Goal: Task Accomplishment & Management: Use online tool/utility

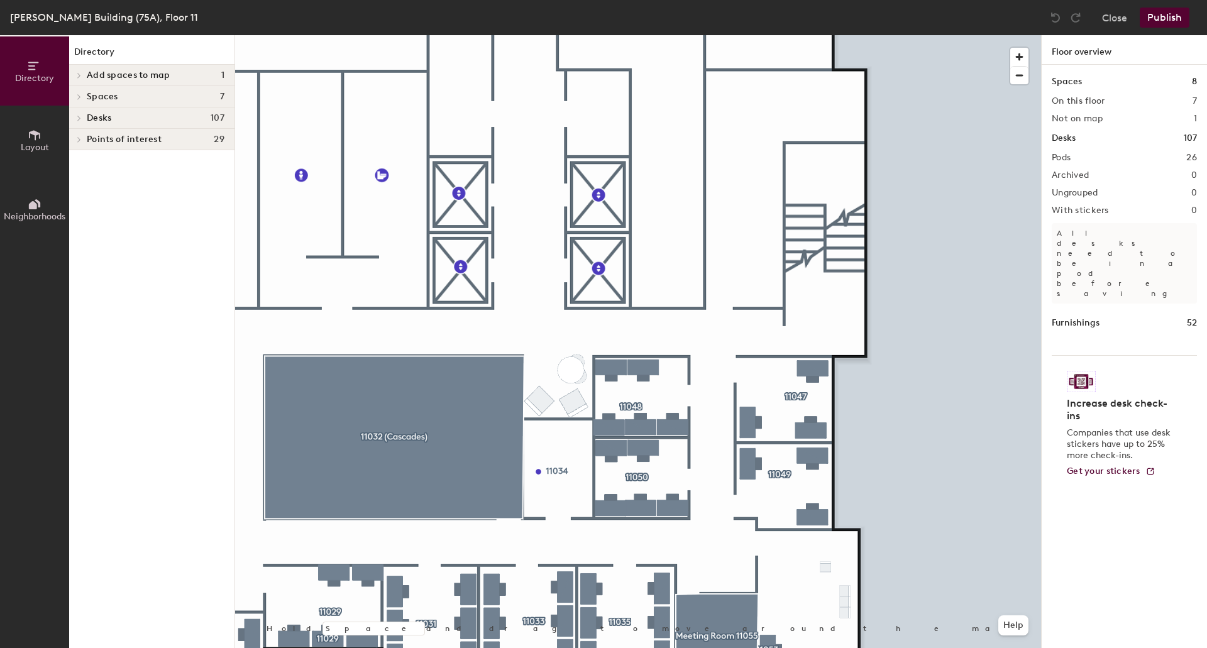
click at [48, 144] on span "Layout" at bounding box center [35, 147] width 28 height 11
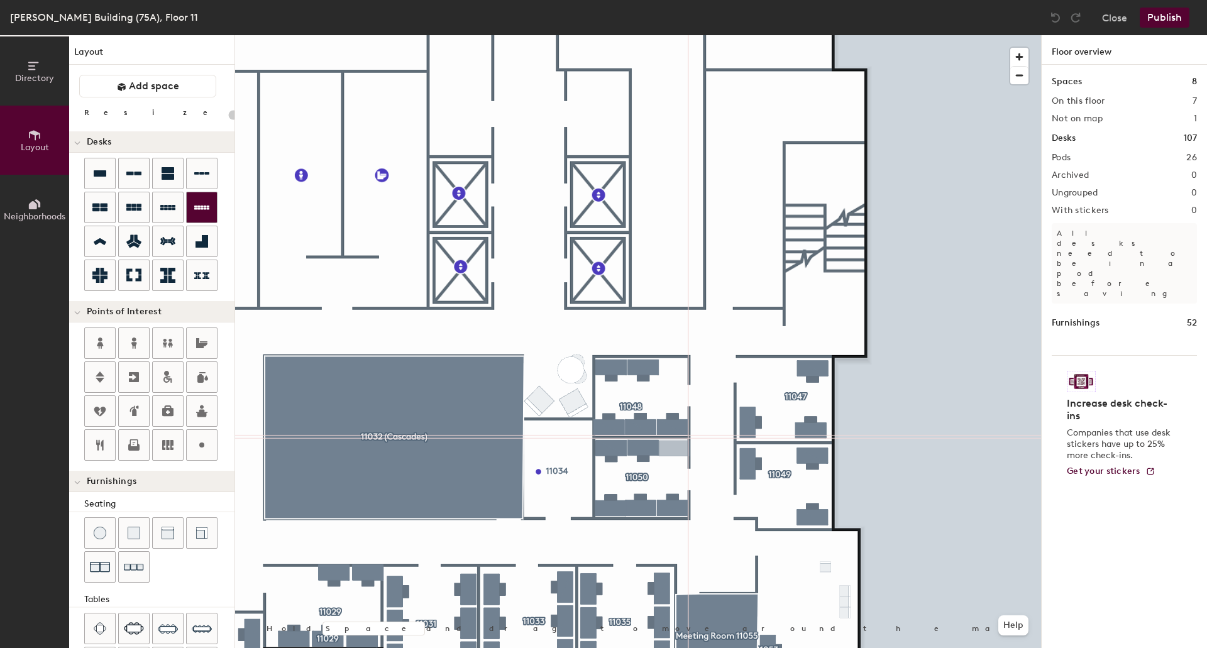
click at [675, 449] on div "Directory Layout Neighborhoods Layout Add space Resize Desks Points of Interest…" at bounding box center [603, 341] width 1207 height 613
type input "80"
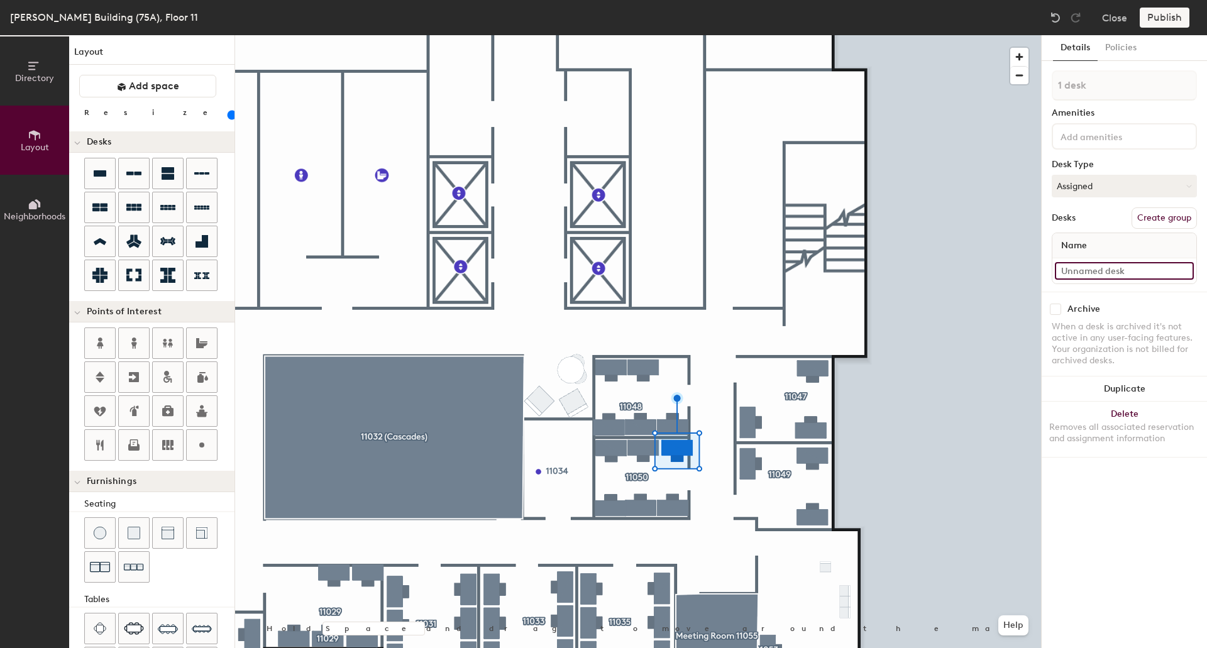
click at [1089, 276] on input at bounding box center [1124, 271] width 139 height 18
type input "11050-F"
click at [1104, 213] on div "Desks Create group" at bounding box center [1124, 218] width 145 height 21
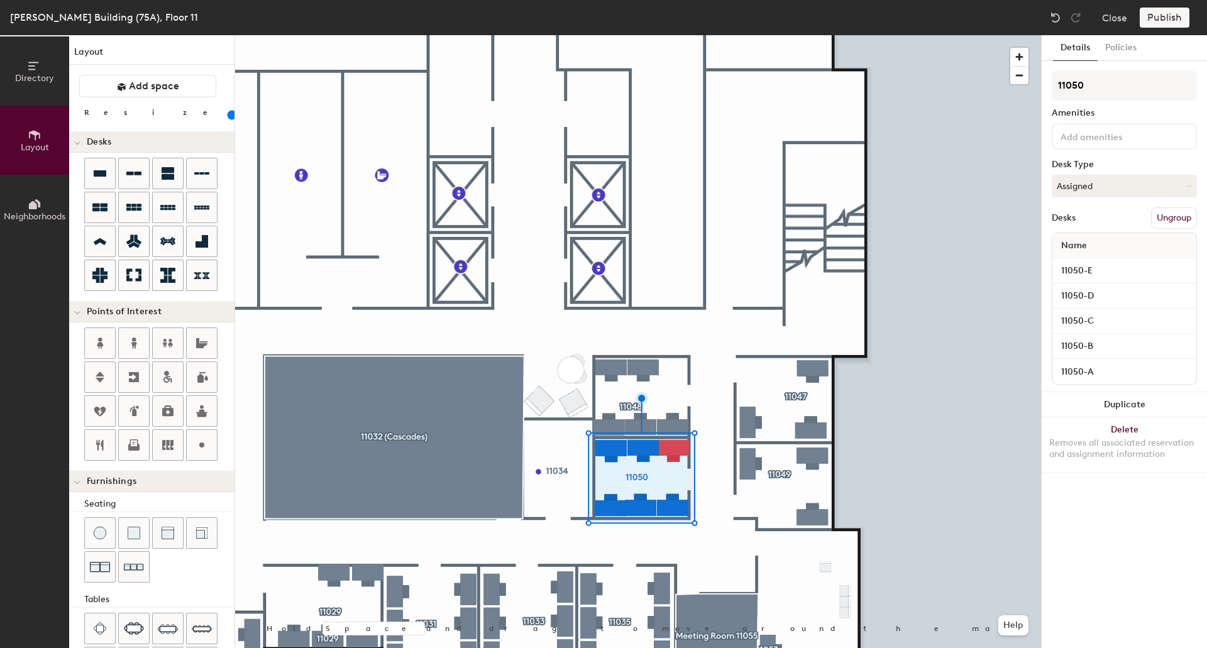
click at [1176, 219] on button "Ungroup" at bounding box center [1174, 218] width 46 height 21
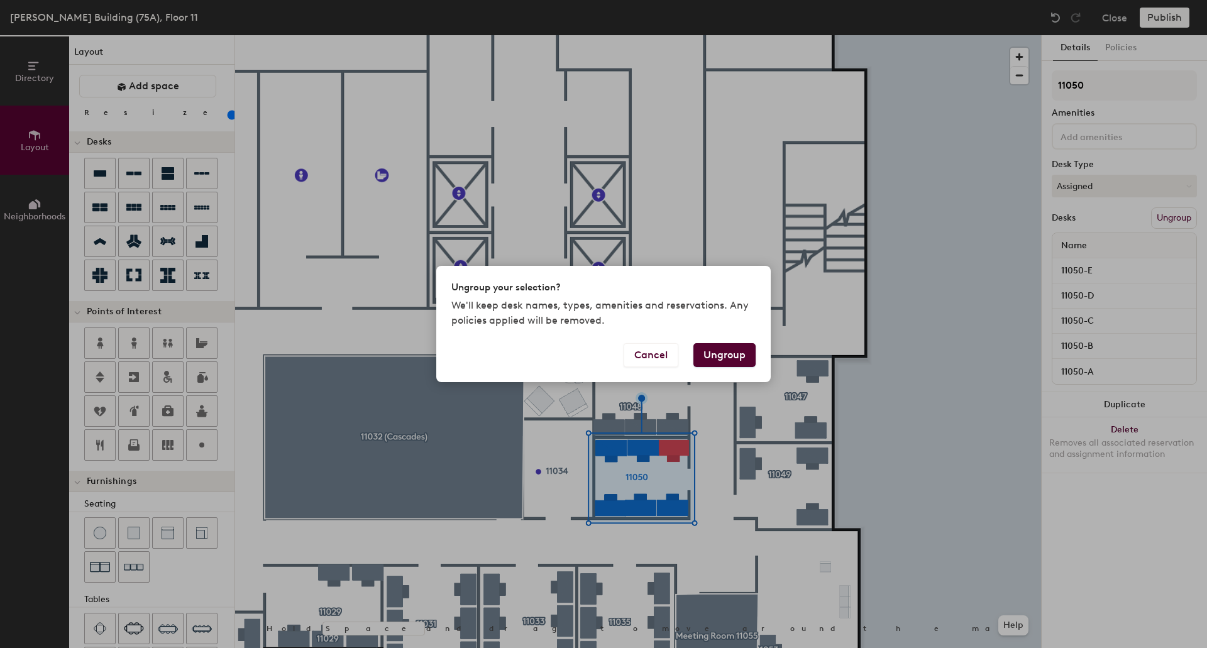
click at [730, 355] on button "Ungroup" at bounding box center [725, 355] width 62 height 24
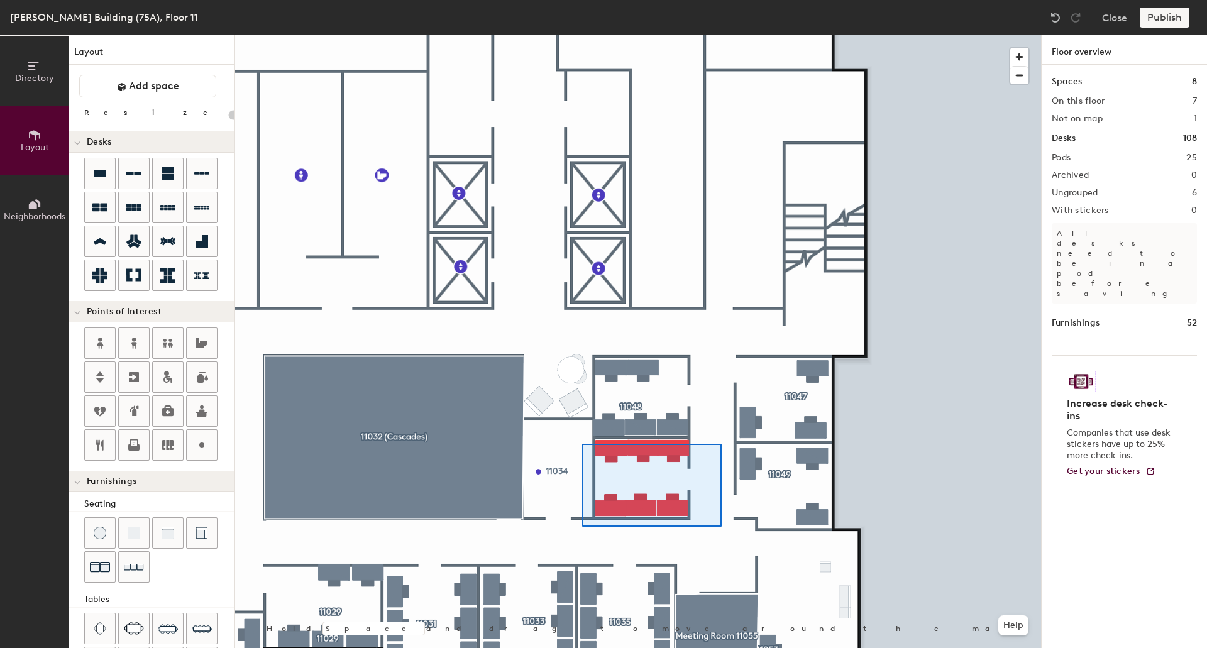
click at [582, 35] on div at bounding box center [638, 35] width 806 height 0
type input "80"
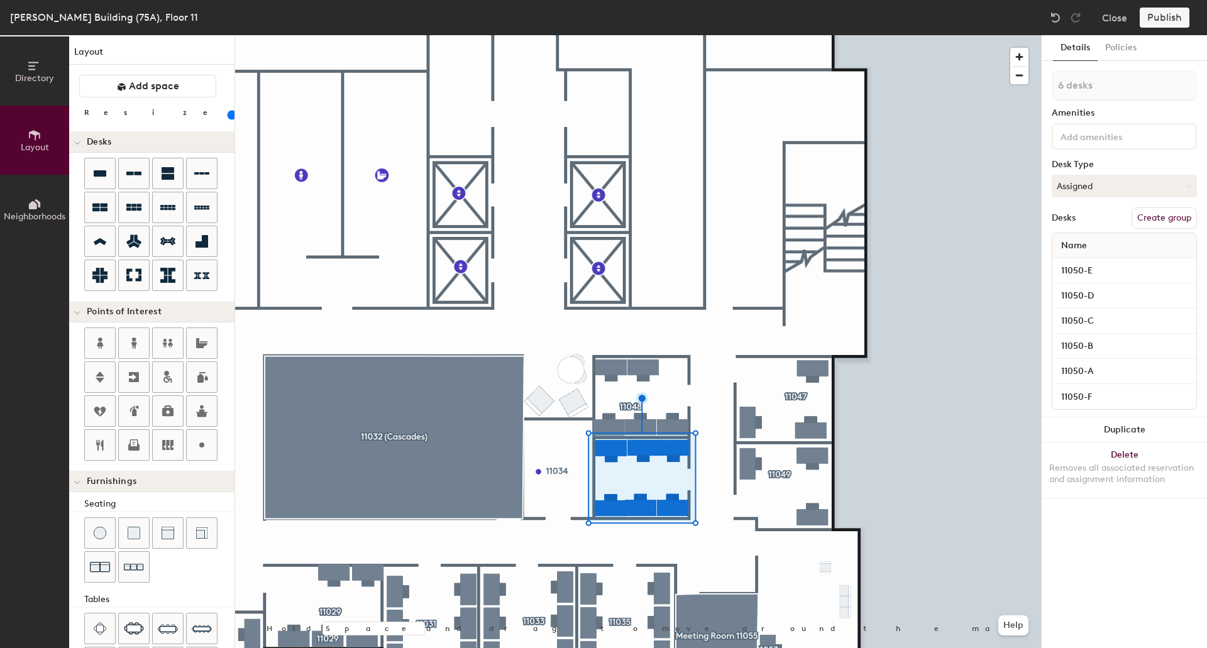
click at [1165, 222] on button "Create group" at bounding box center [1164, 218] width 65 height 21
drag, startPoint x: 1104, startPoint y: 82, endPoint x: 1018, endPoint y: 76, distance: 86.3
click at [1018, 76] on div "Directory Layout Neighborhoods Layout Add space Resize Desks Points of Interest…" at bounding box center [603, 341] width 1207 height 613
type input "11050"
click at [1155, 113] on div "Amenities" at bounding box center [1124, 113] width 145 height 10
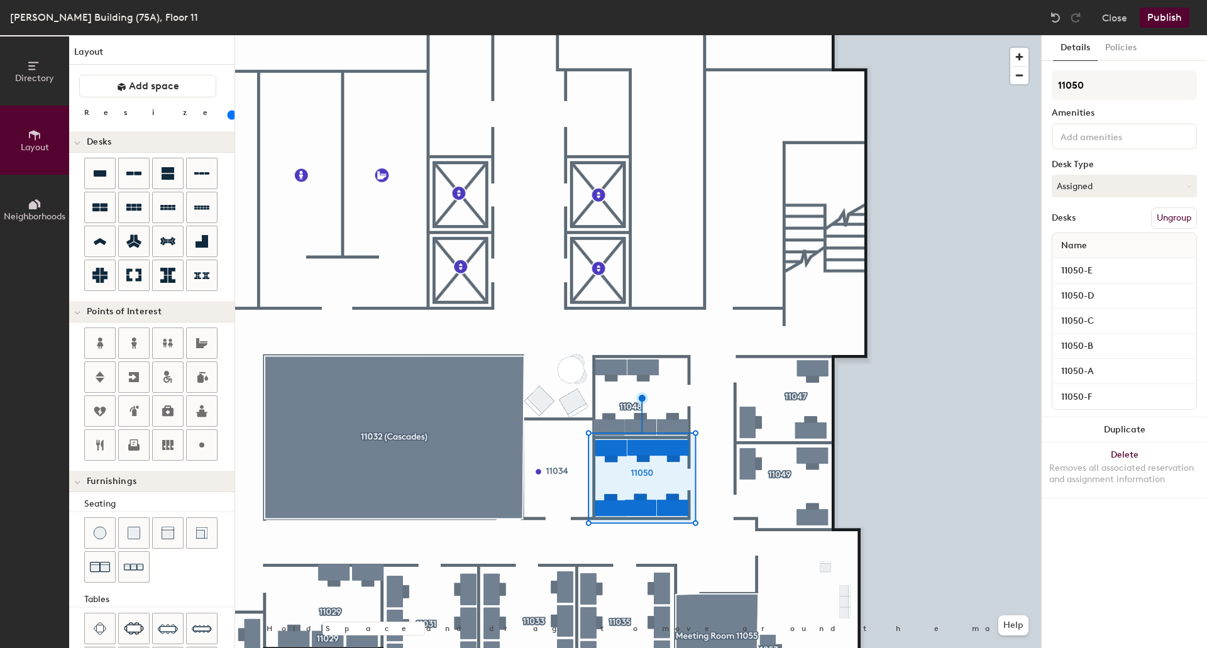
click at [1162, 15] on button "Publish" at bounding box center [1165, 18] width 50 height 20
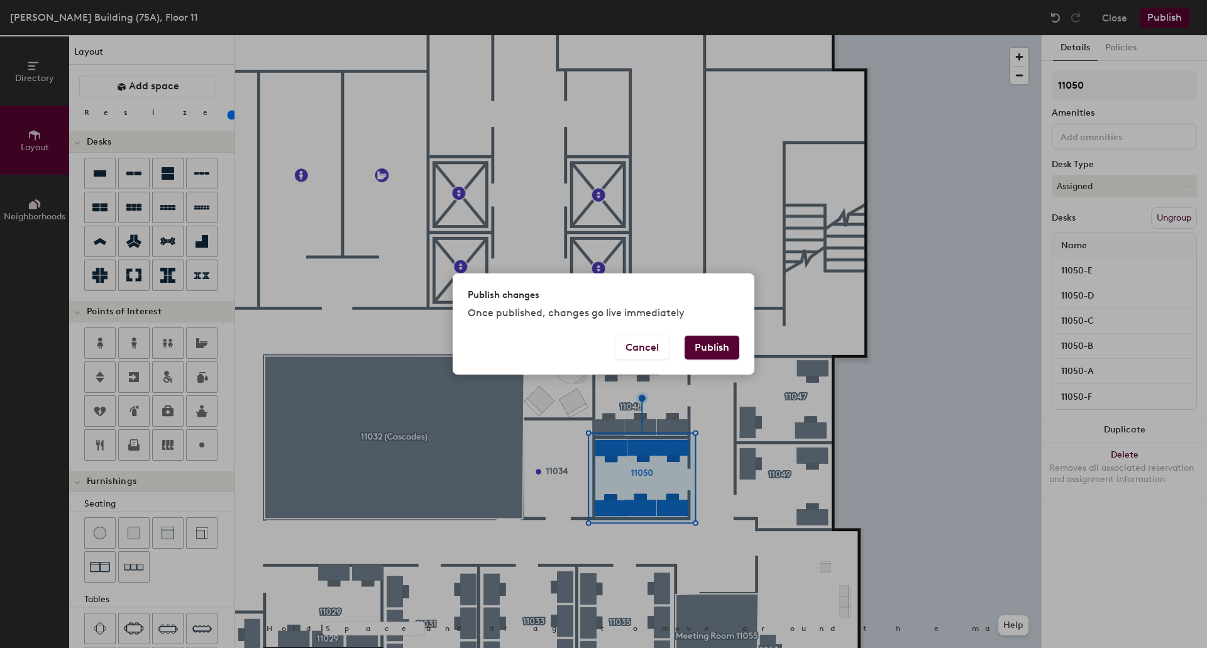
click at [723, 342] on button "Publish" at bounding box center [712, 348] width 55 height 24
type input "20"
